Goal: Task Accomplishment & Management: Manage account settings

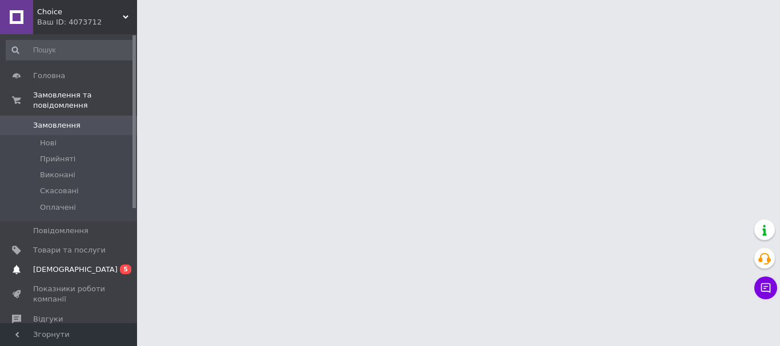
click at [70, 260] on link "Сповіщення 0 5" at bounding box center [70, 269] width 140 height 19
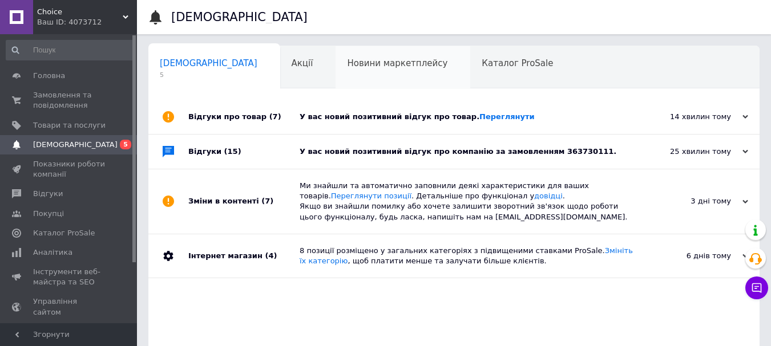
click at [336, 88] on div "Новини маркетплейсу 0" at bounding box center [403, 67] width 135 height 43
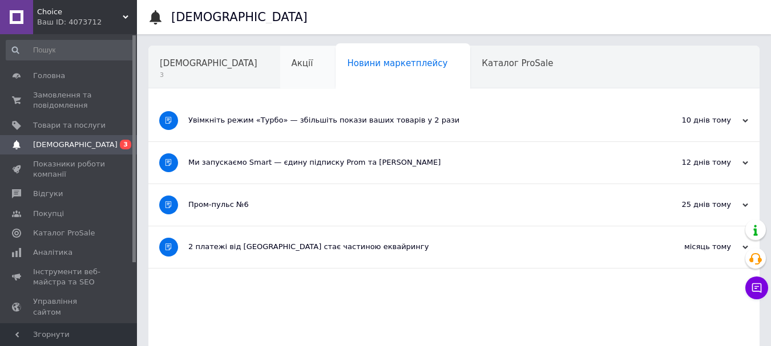
click at [280, 70] on div "Акції" at bounding box center [308, 67] width 56 height 43
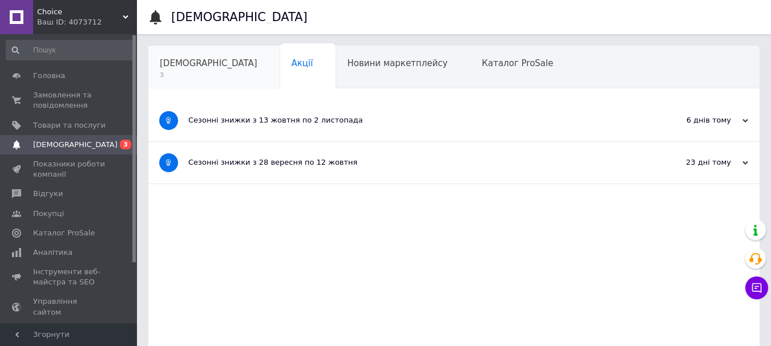
click at [199, 68] on span "[DEMOGRAPHIC_DATA]" at bounding box center [209, 63] width 98 height 10
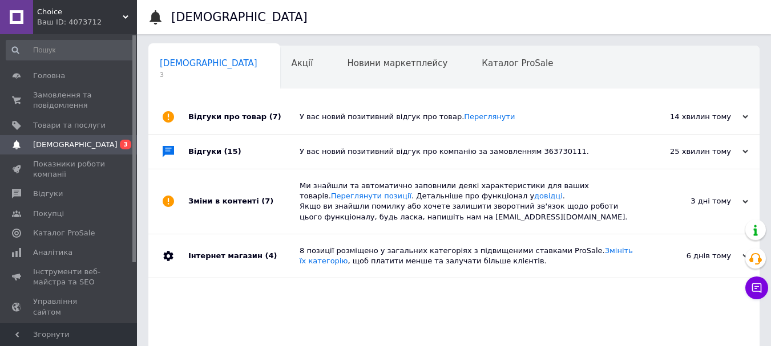
click at [248, 116] on div "Відгуки про товар (7)" at bounding box center [243, 117] width 111 height 34
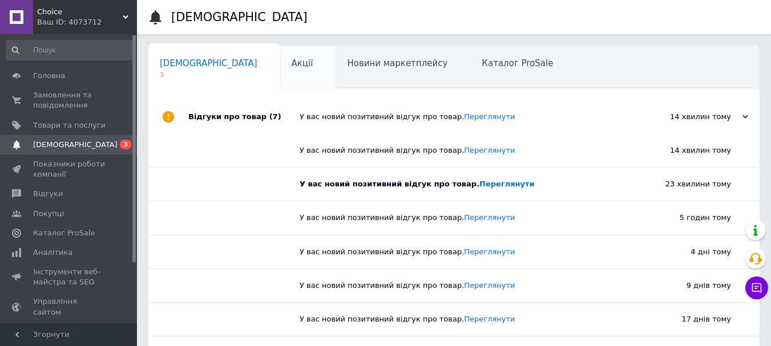
click at [292, 62] on span "Акції" at bounding box center [303, 63] width 22 height 10
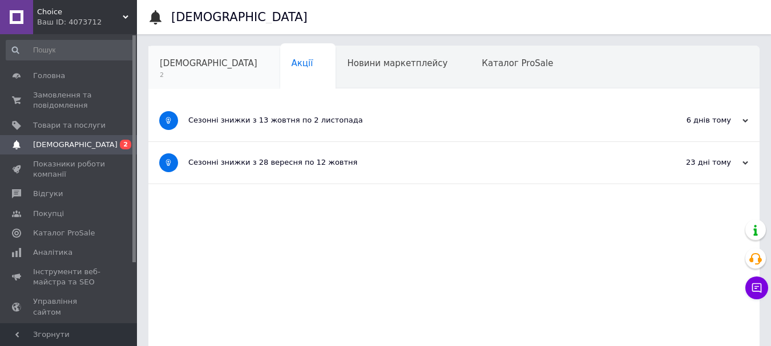
click at [199, 64] on span "[DEMOGRAPHIC_DATA]" at bounding box center [209, 63] width 98 height 10
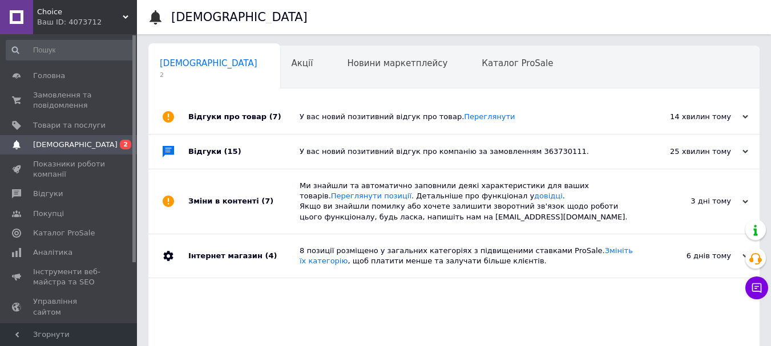
click at [236, 145] on div "Відгуки (15)" at bounding box center [243, 152] width 111 height 34
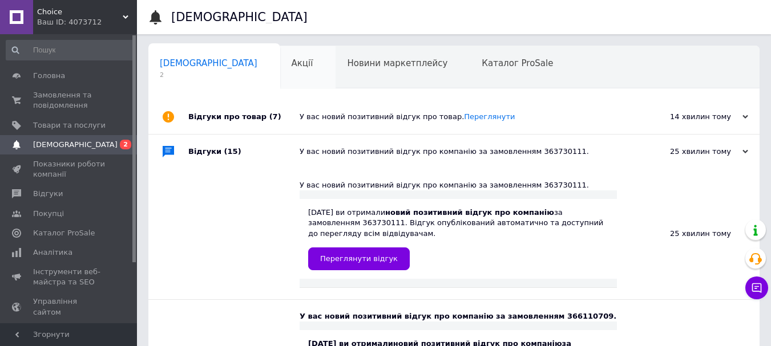
click at [280, 74] on div "Акції" at bounding box center [308, 67] width 56 height 43
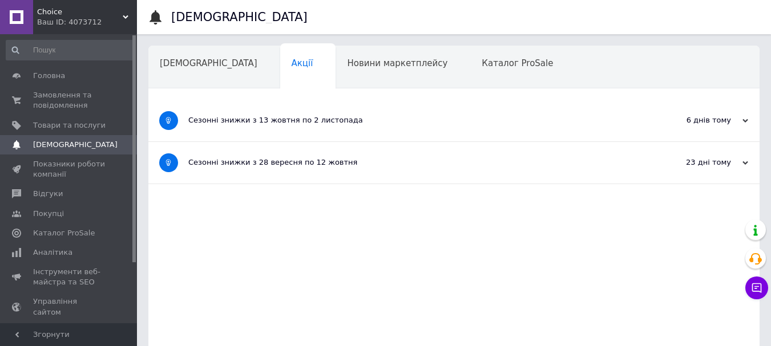
click at [80, 9] on span "Choice" at bounding box center [80, 12] width 86 height 10
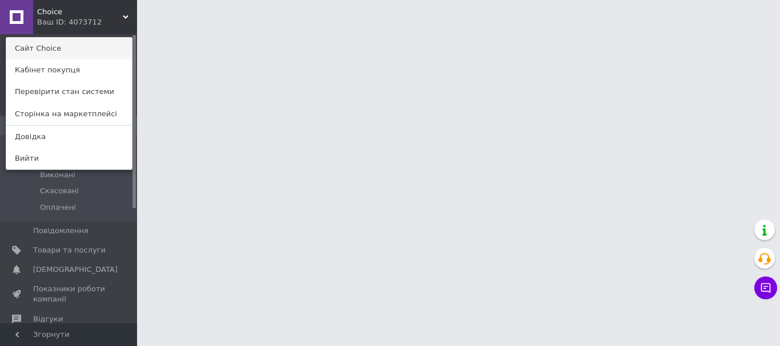
click at [79, 42] on link "Сайт Choice" at bounding box center [69, 49] width 126 height 22
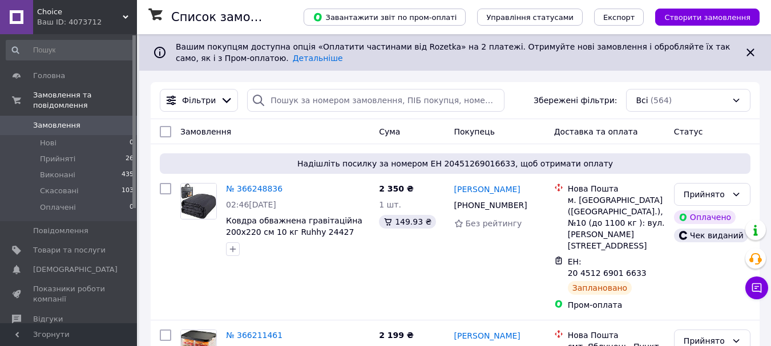
scroll to position [303, 0]
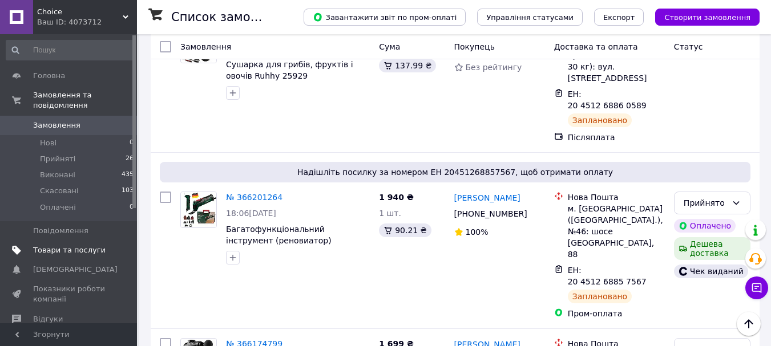
click at [65, 245] on span "Товари та послуги" at bounding box center [69, 250] width 72 height 10
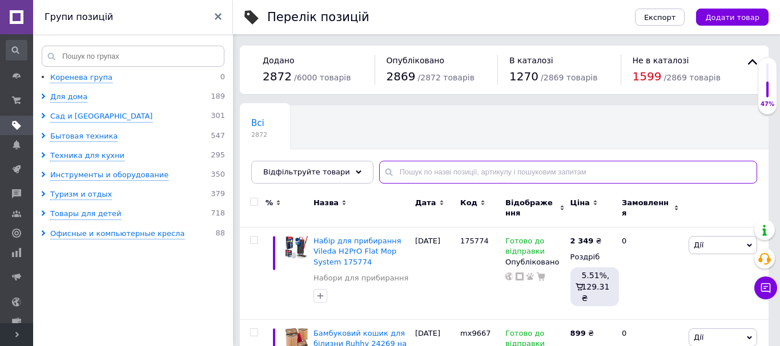
click at [443, 175] on input "text" at bounding box center [568, 172] width 378 height 23
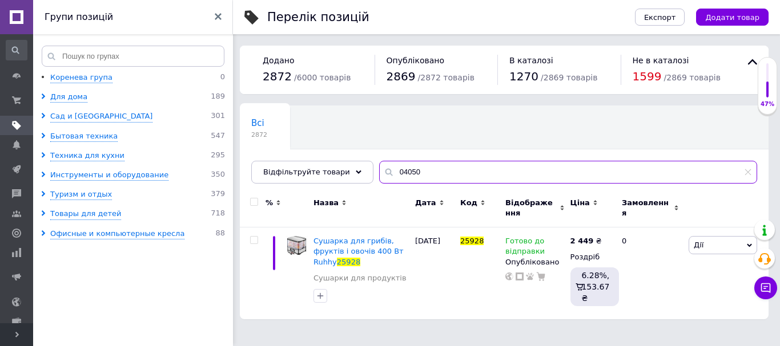
type input "04050"
